Goal: Task Accomplishment & Management: Use online tool/utility

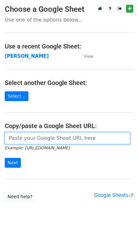
click at [16, 136] on input "url" at bounding box center [68, 138] width 126 height 12
paste input "[URL][DOMAIN_NAME]"
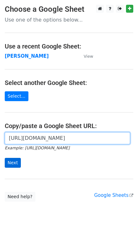
scroll to position [0, 178]
type input "[URL][DOMAIN_NAME]"
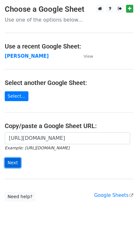
click at [12, 162] on input "Next" at bounding box center [13, 163] width 16 height 10
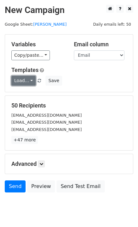
click at [31, 78] on link "Load..." at bounding box center [23, 81] width 24 height 10
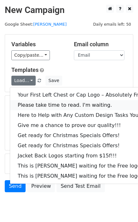
click at [38, 105] on link "Please take time to read. I'm waiting." at bounding box center [85, 105] width 151 height 10
